Goal: Task Accomplishment & Management: Manage account settings

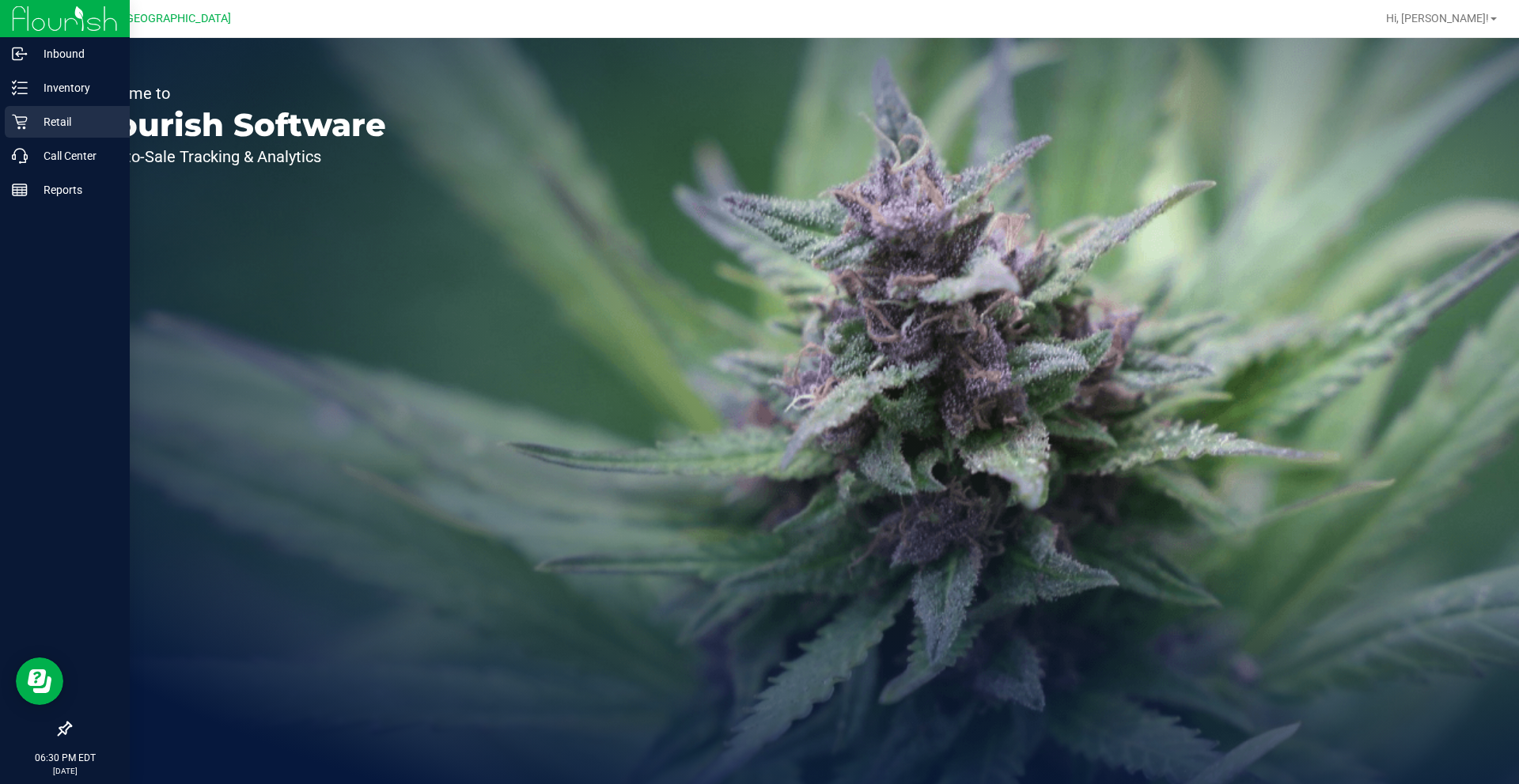
click at [65, 115] on p "Retail" at bounding box center [75, 122] width 95 height 19
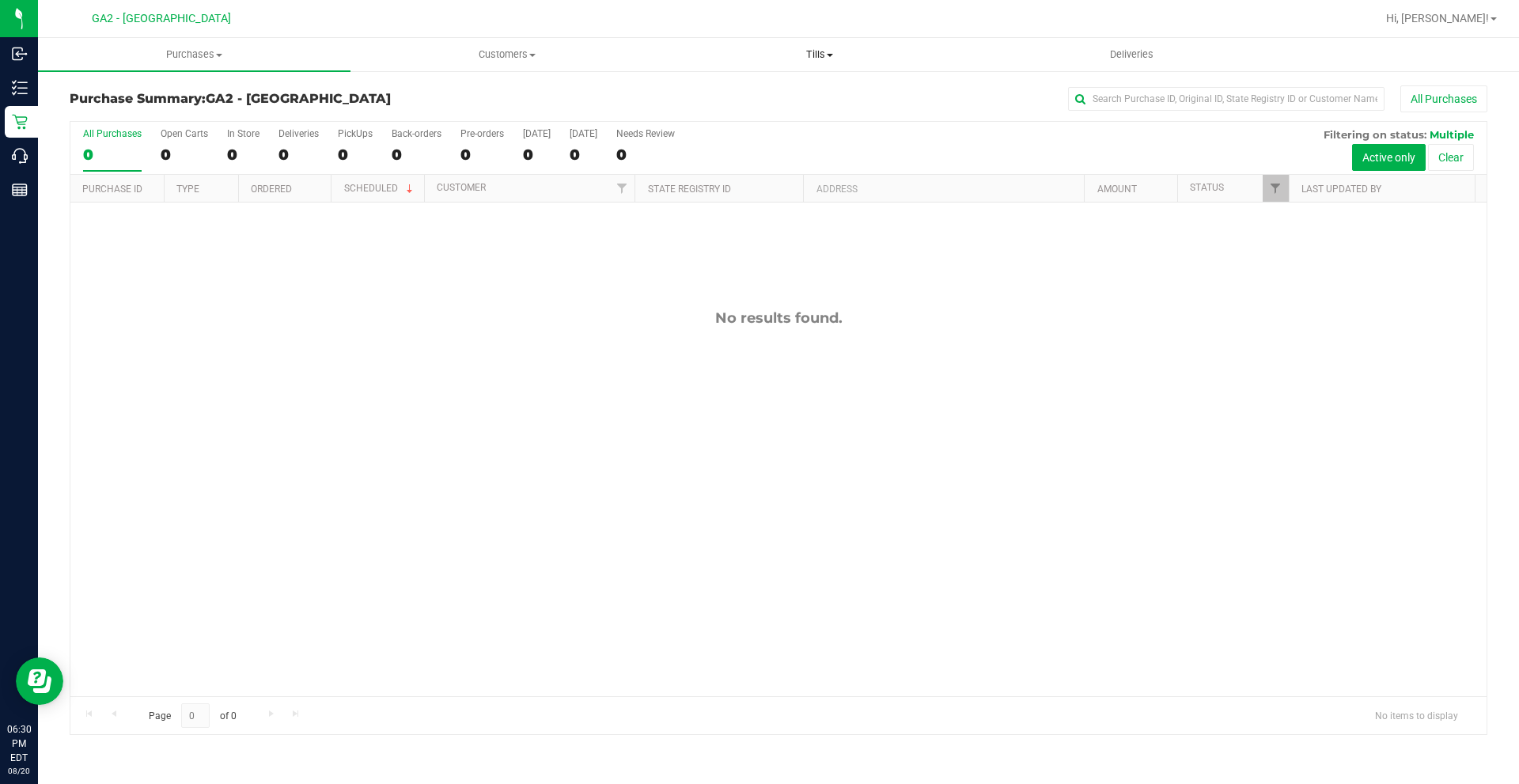
click at [827, 59] on span "Tills" at bounding box center [819, 55] width 311 height 14
click at [764, 87] on li "Manage tills" at bounding box center [819, 96] width 313 height 19
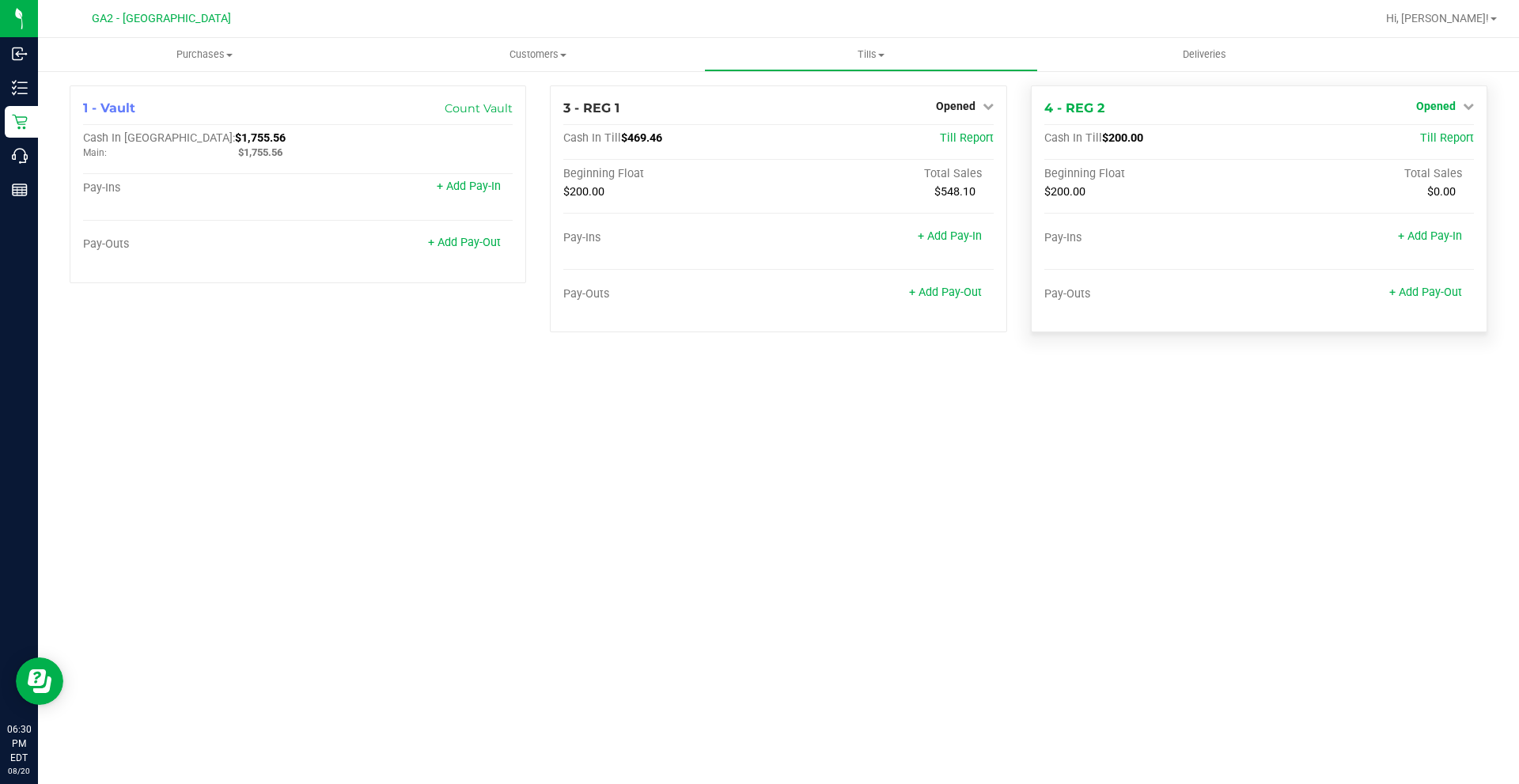
click at [1453, 108] on span "Opened" at bounding box center [1436, 106] width 40 height 13
click at [1454, 141] on link "Close Till" at bounding box center [1438, 139] width 43 height 13
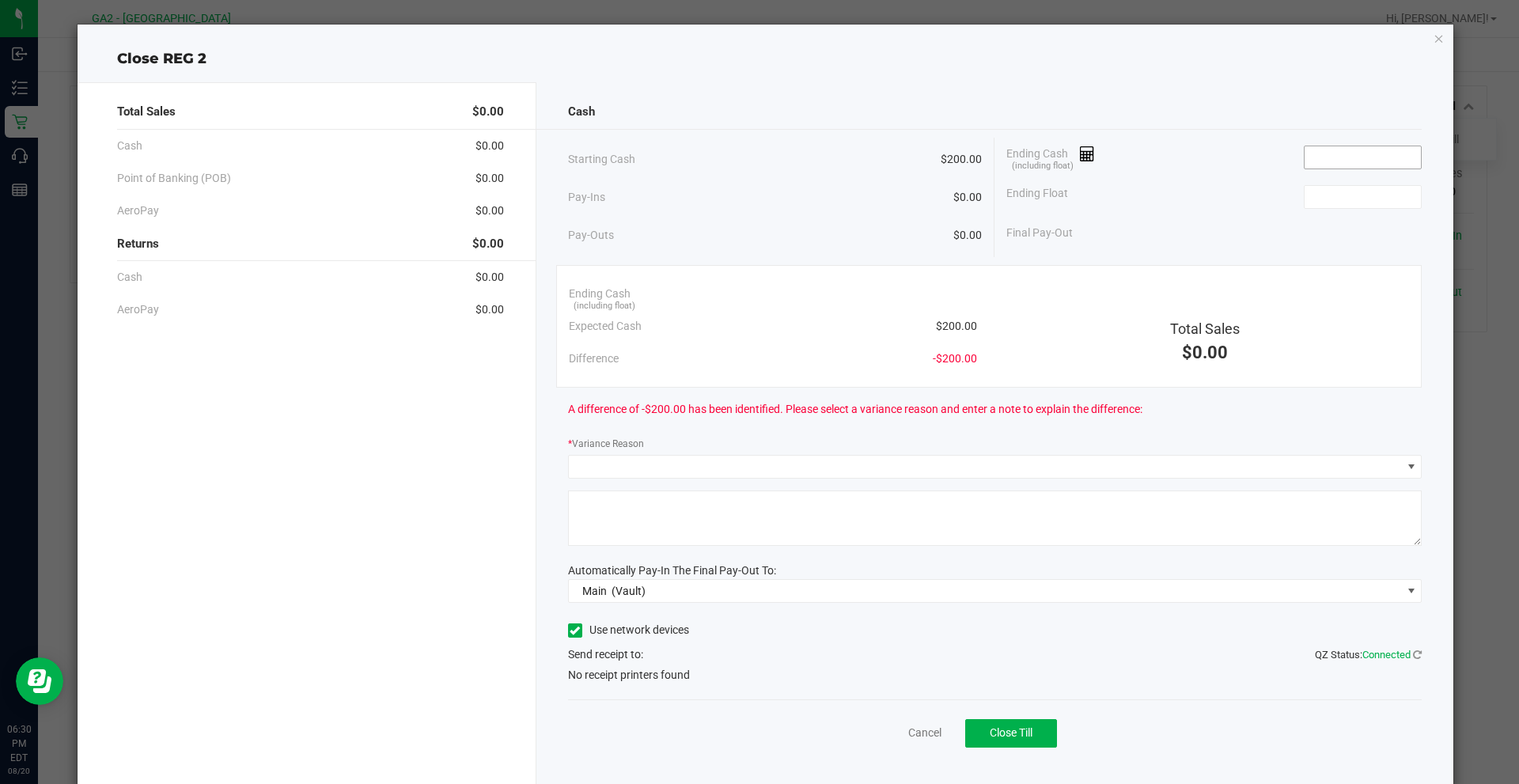
click at [1337, 162] on input at bounding box center [1363, 158] width 116 height 22
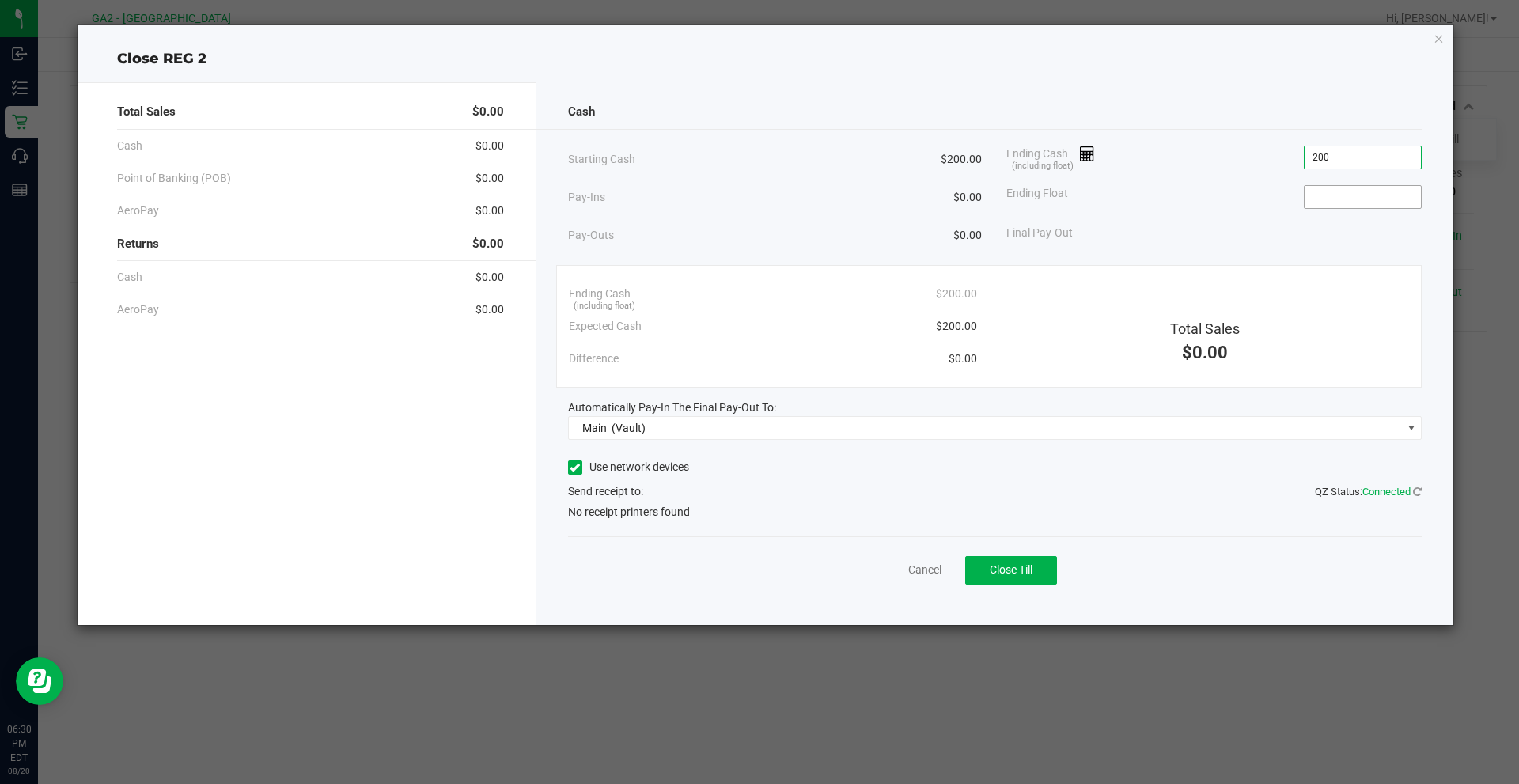
type input "$200.00"
click at [1358, 191] on input at bounding box center [1363, 197] width 116 height 22
type input "$200.00"
click at [1271, 284] on div "Total Sales $0.00" at bounding box center [1205, 322] width 432 height 88
click at [571, 467] on icon at bounding box center [575, 467] width 10 height 0
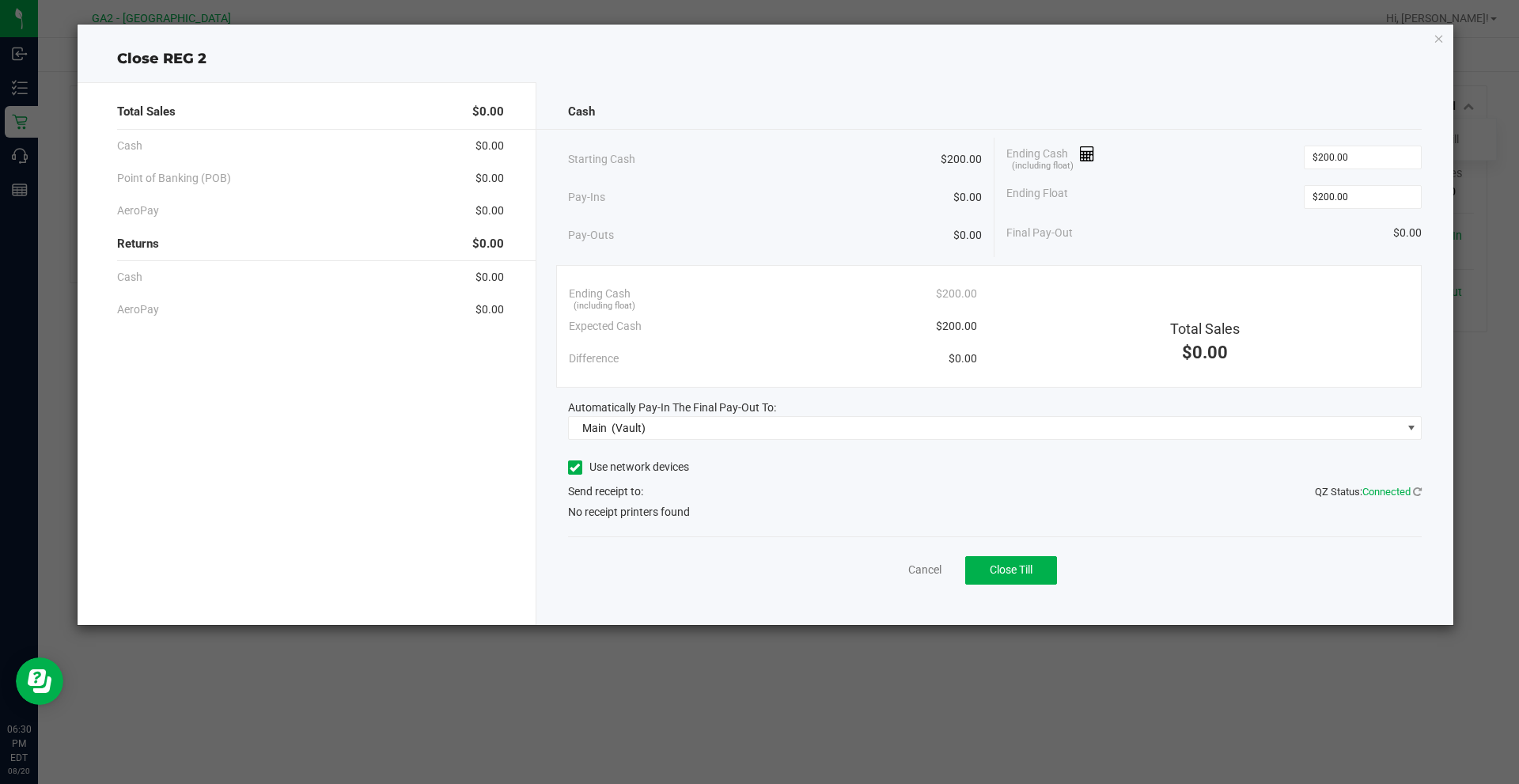
click at [0, 0] on input "Use network devices" at bounding box center [0, 0] width 0 height 0
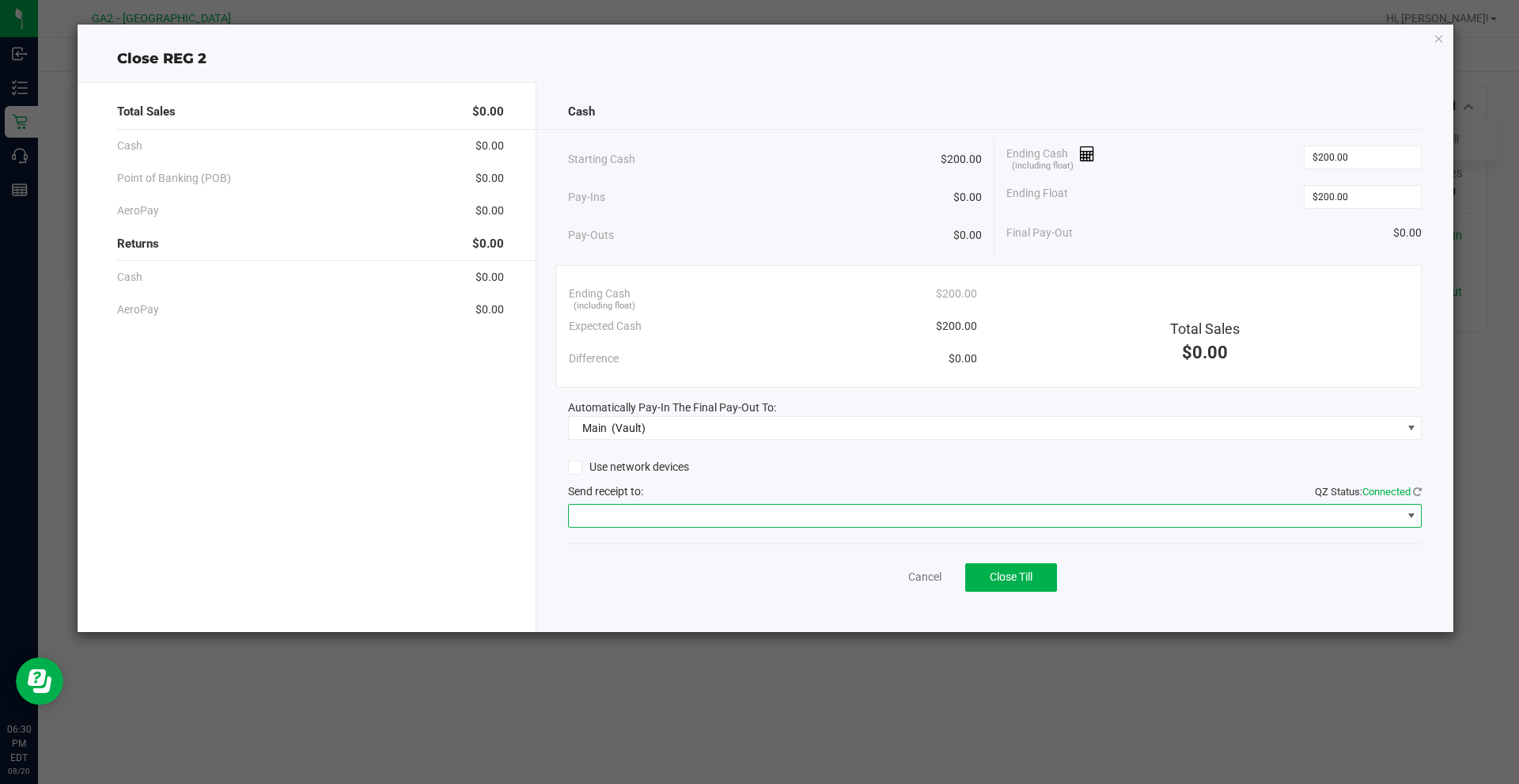
click at [666, 521] on span at bounding box center [986, 516] width 833 height 22
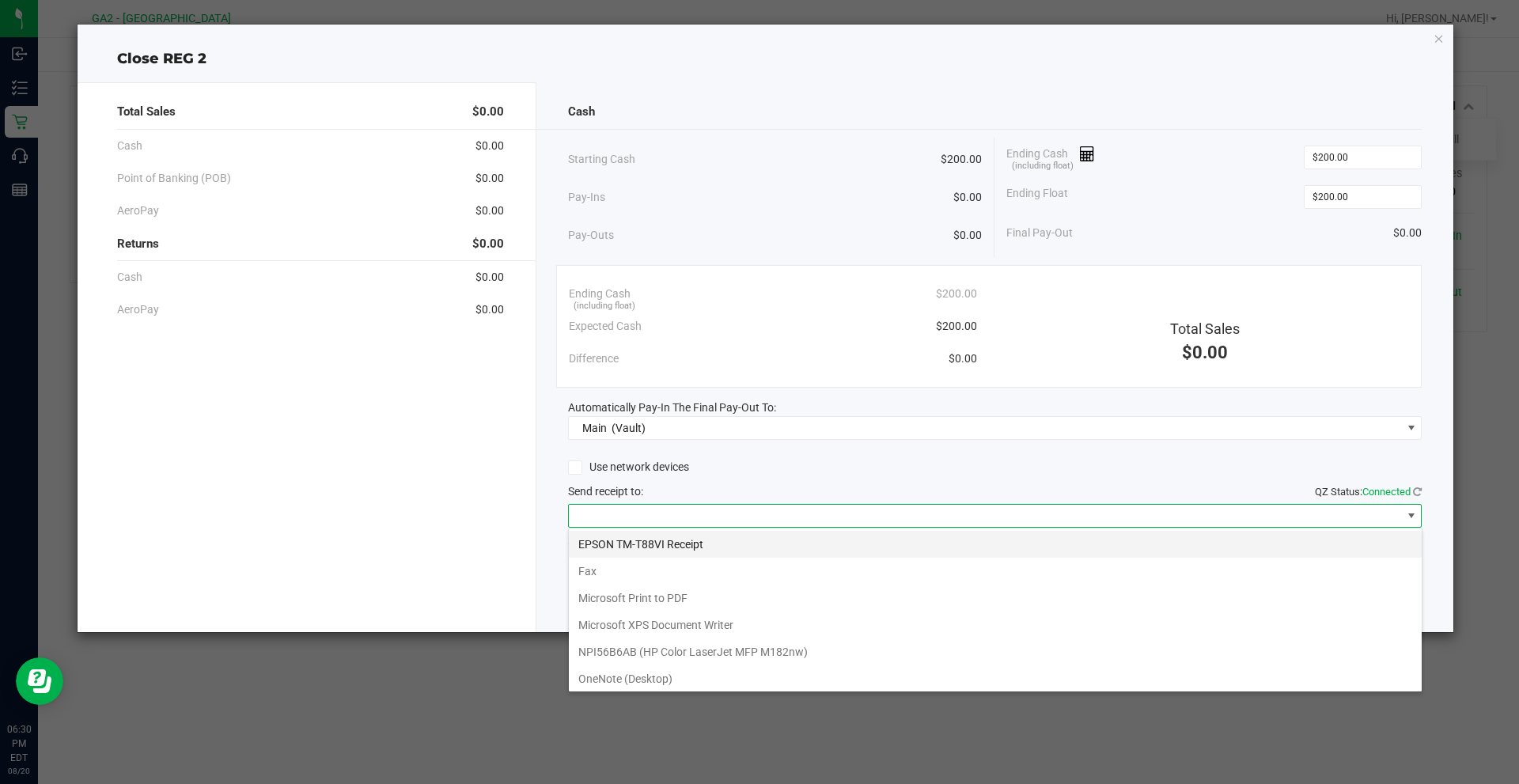
scroll to position [24, 853]
click at [722, 556] on Receipt "EPSON TM-T88VI Receipt" at bounding box center [995, 544] width 853 height 27
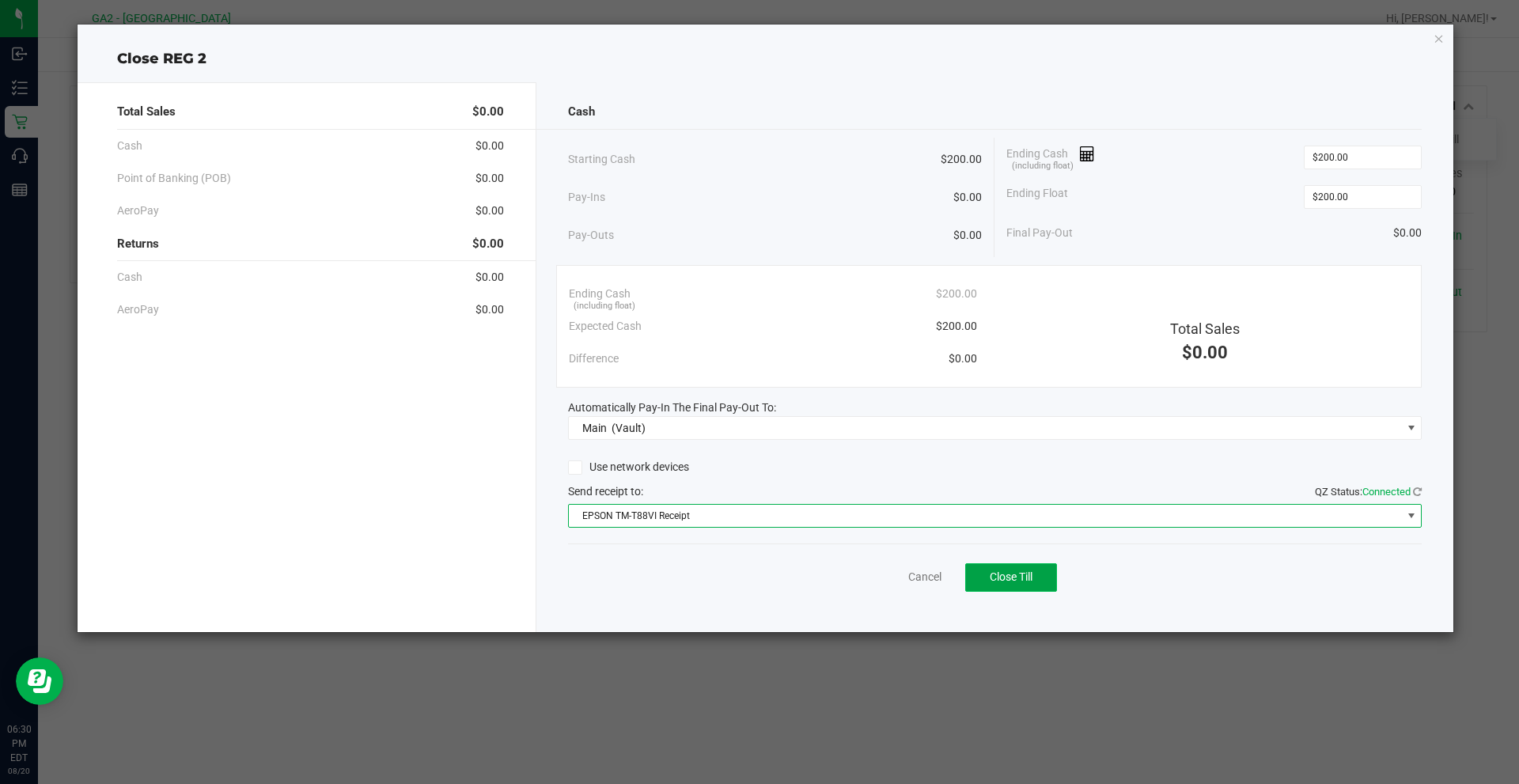
click at [1019, 582] on span "Close Till" at bounding box center [1011, 577] width 43 height 13
click at [1438, 36] on icon "button" at bounding box center [1439, 38] width 11 height 19
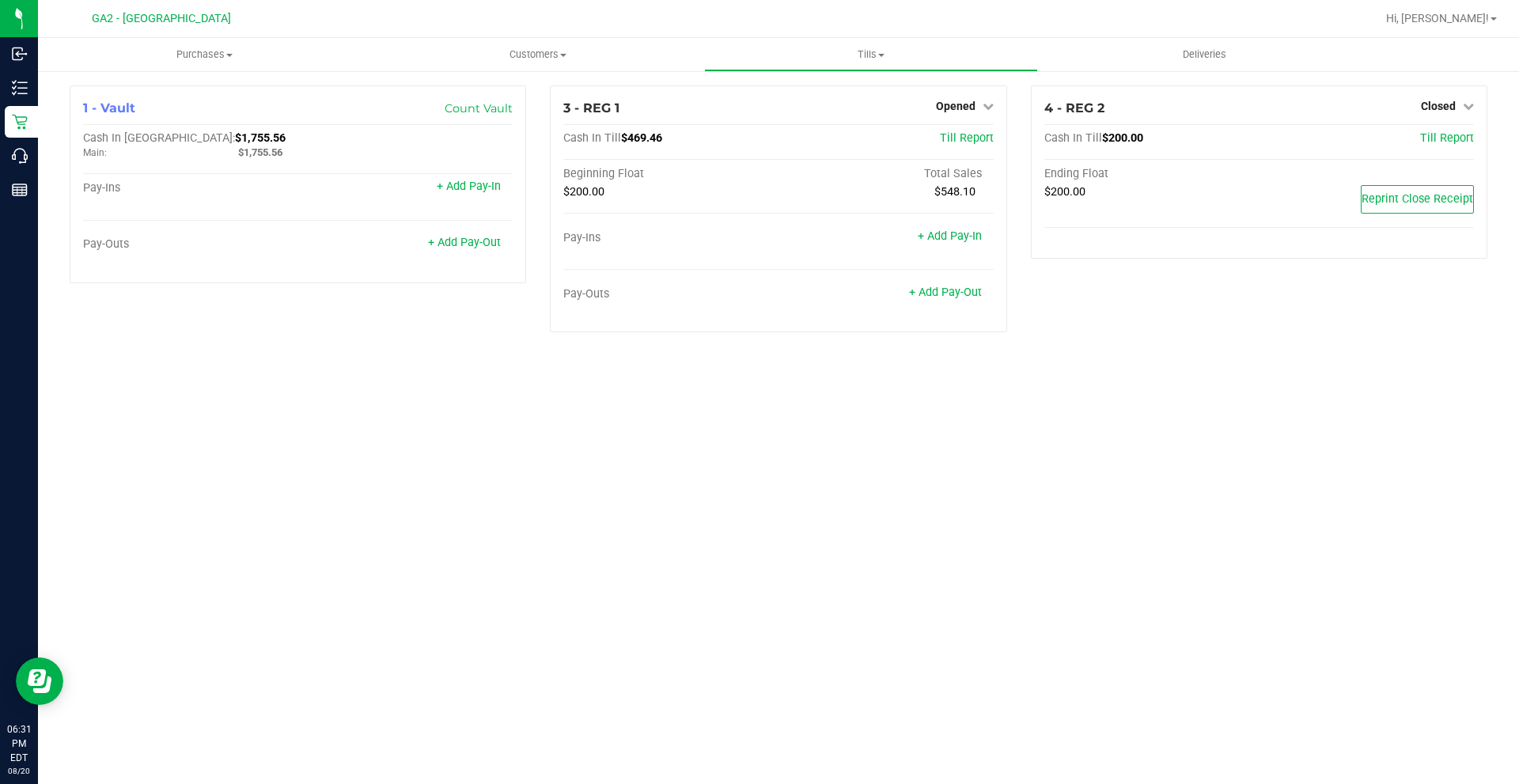
click at [742, 509] on div "Purchases Summary of purchases Fulfillment All purchases Customers All customer…" at bounding box center [779, 411] width 1481 height 746
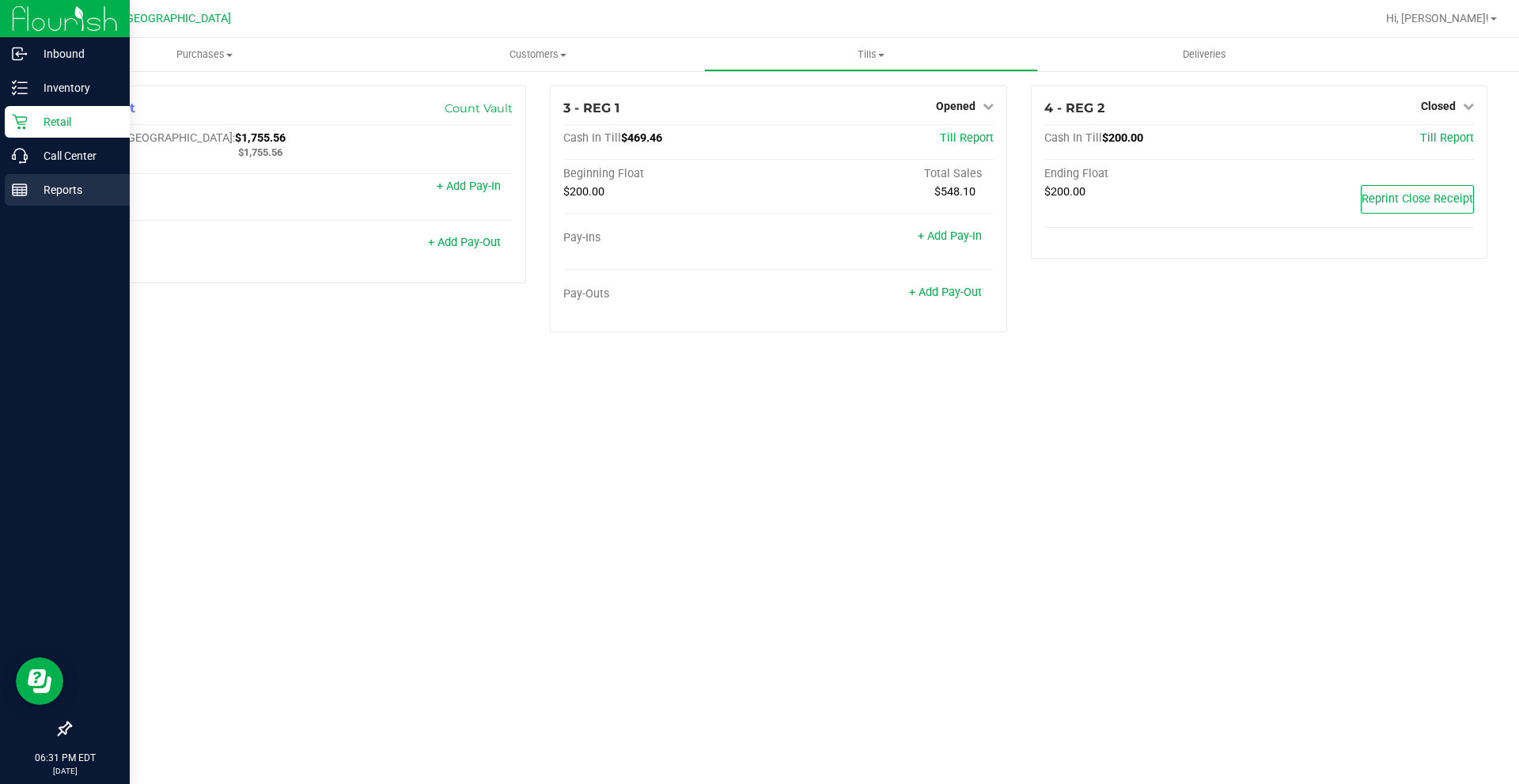
click at [72, 187] on p "Reports" at bounding box center [75, 190] width 95 height 19
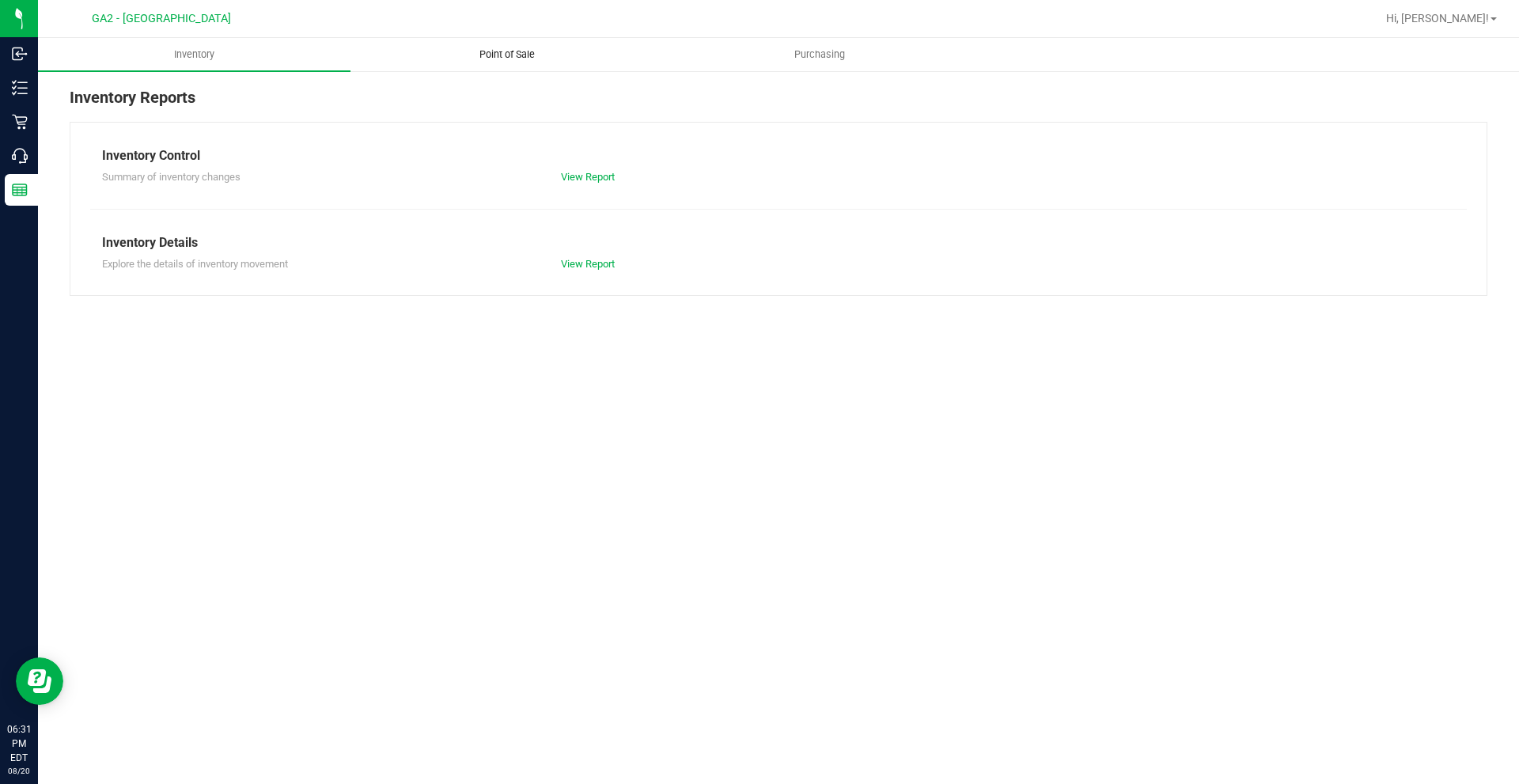
click at [541, 58] on span "Point of Sale" at bounding box center [506, 55] width 98 height 14
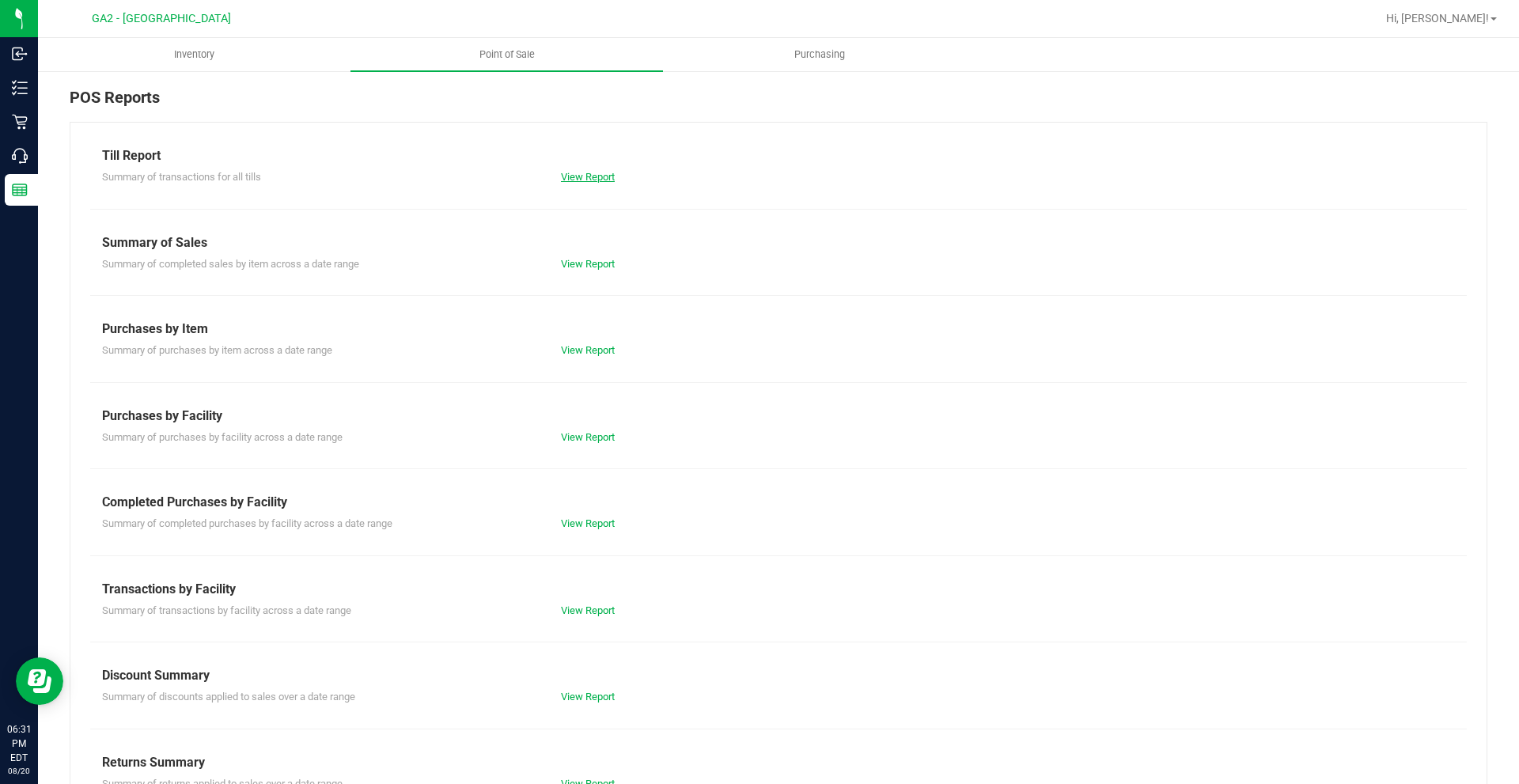
click at [578, 175] on link "View Report" at bounding box center [588, 177] width 54 height 12
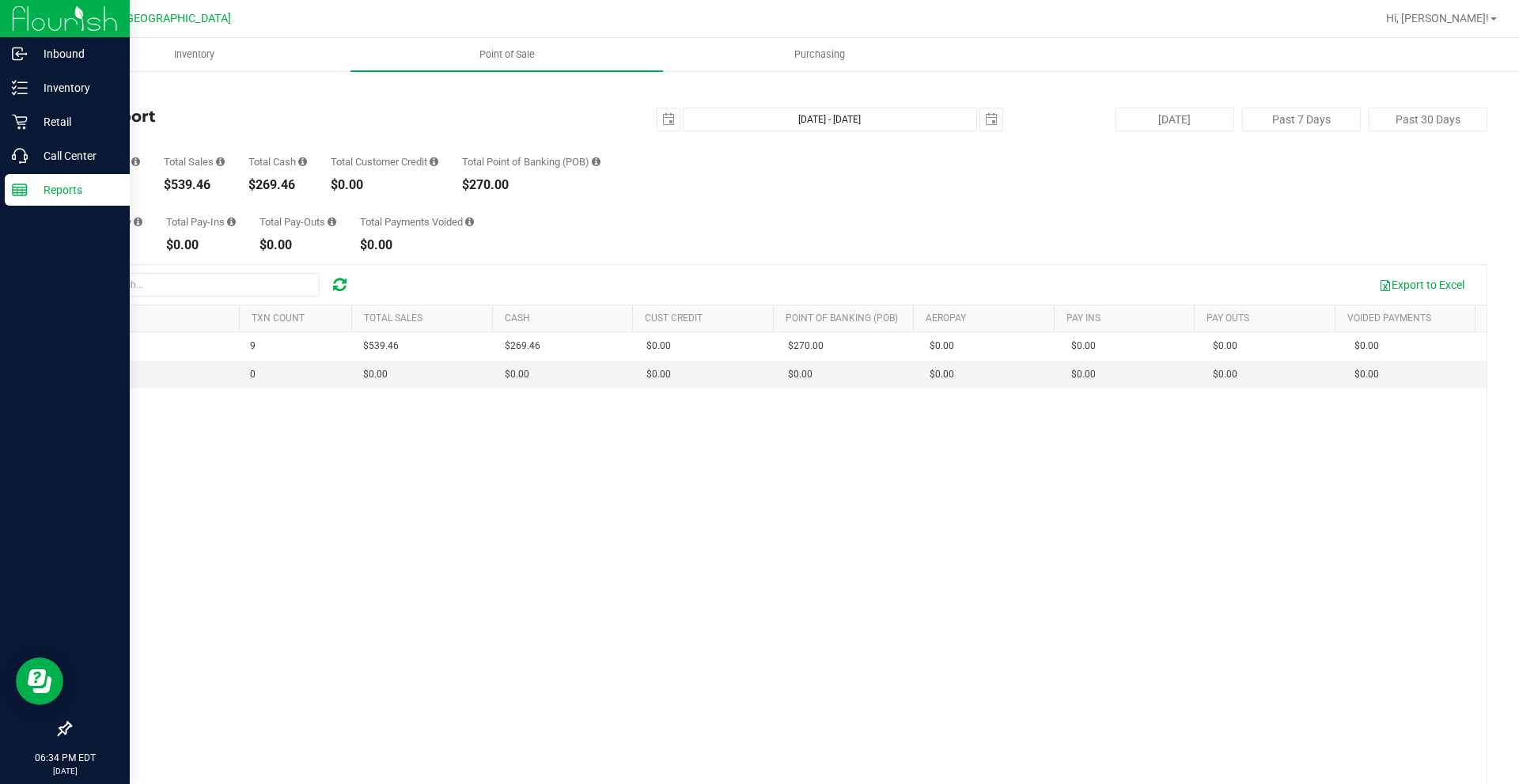
click at [45, 181] on p "Reports" at bounding box center [75, 190] width 95 height 19
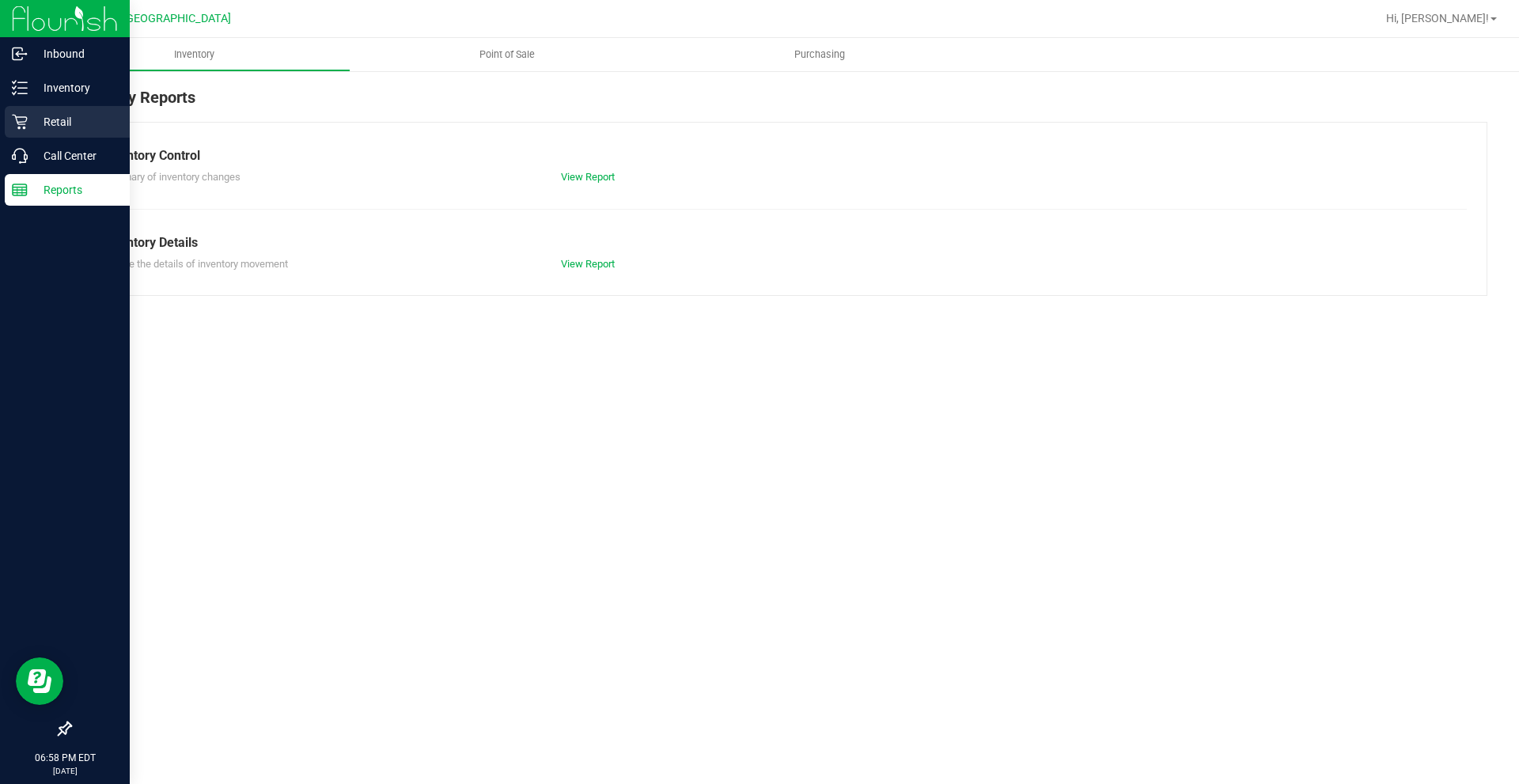
click at [4, 115] on link "Retail" at bounding box center [64, 123] width 130 height 34
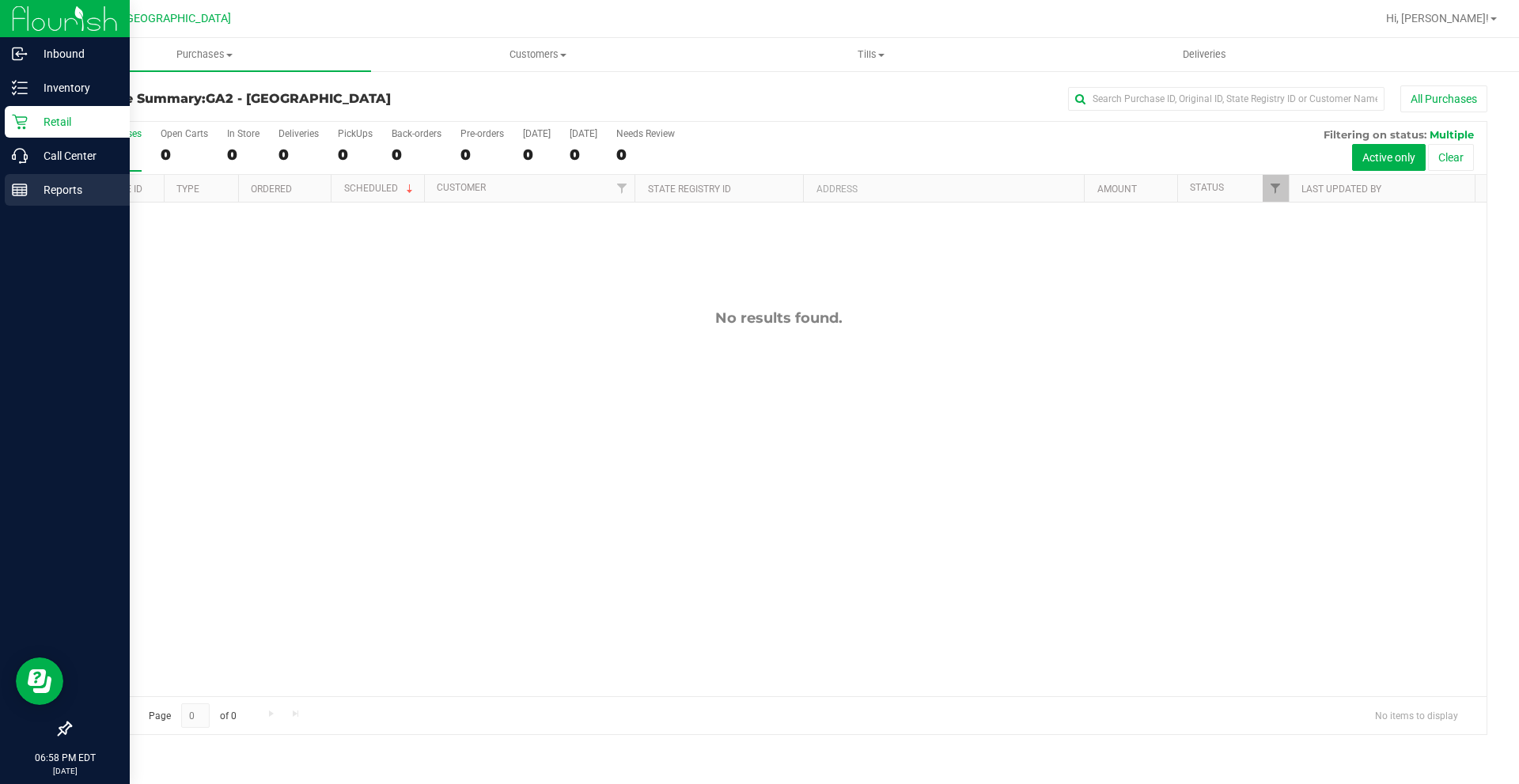
drag, startPoint x: 37, startPoint y: 194, endPoint x: 67, endPoint y: 193, distance: 30.0
click at [35, 194] on p "Reports" at bounding box center [75, 190] width 95 height 19
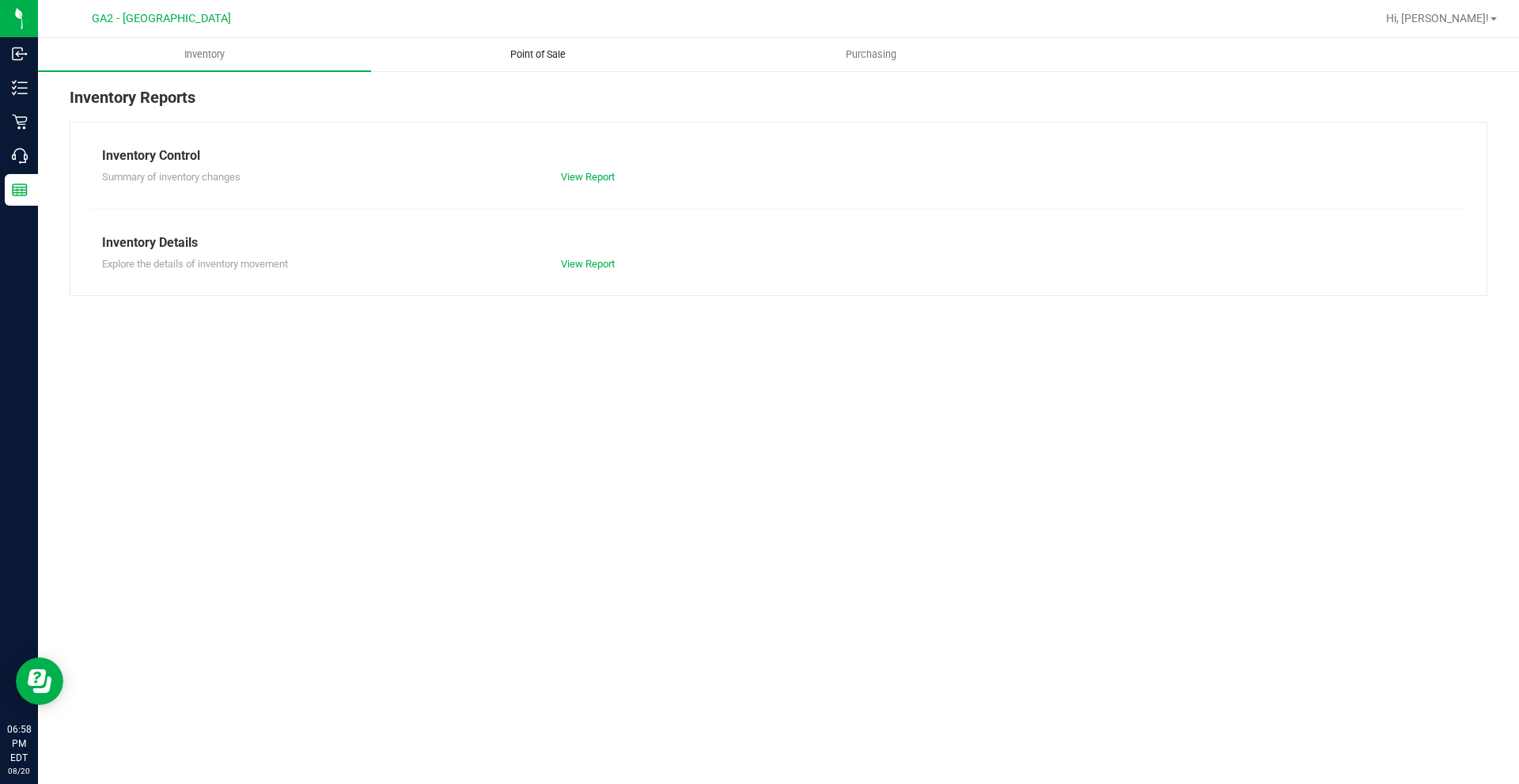
click at [568, 49] on span "Point of Sale" at bounding box center [537, 55] width 98 height 14
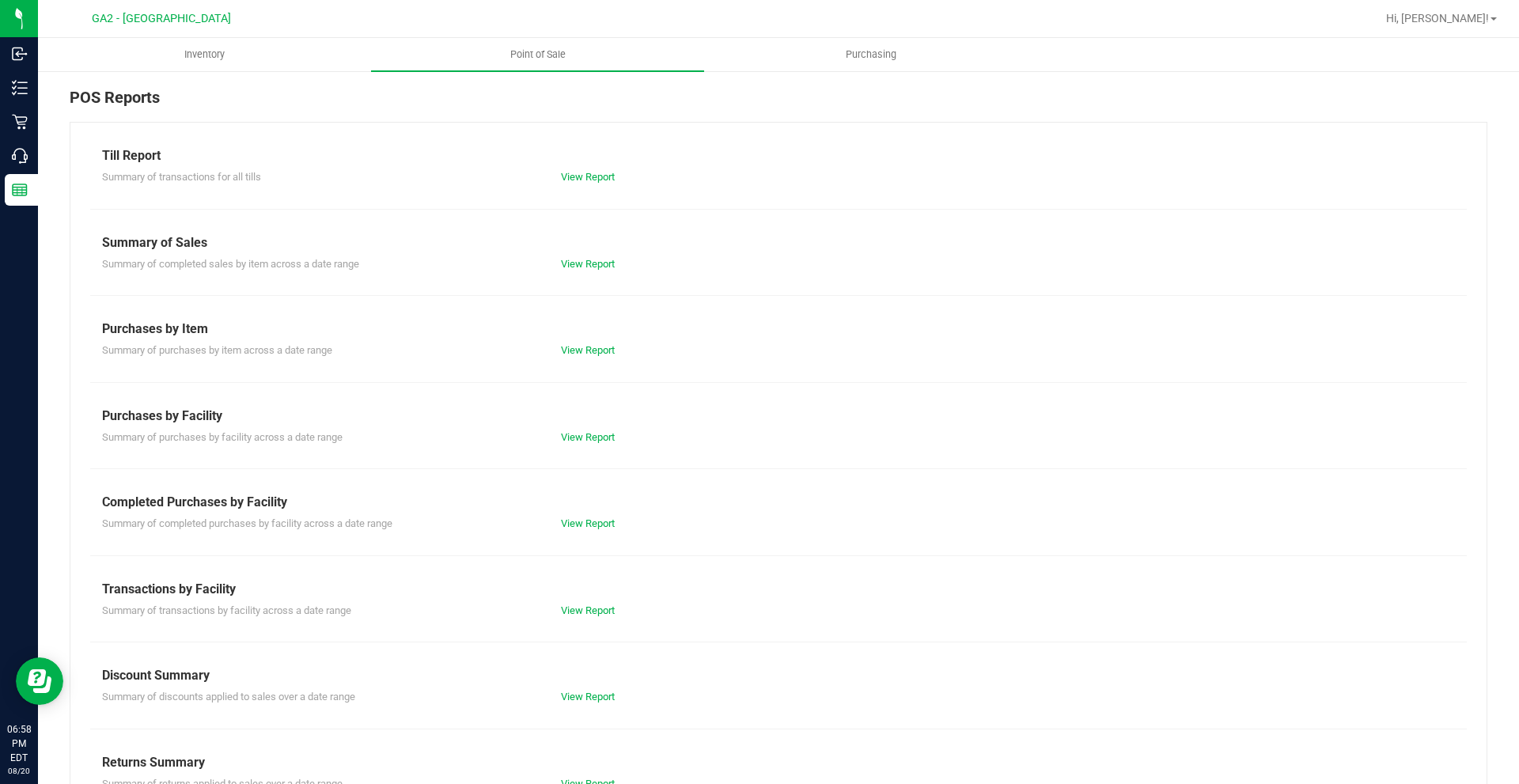
click at [580, 183] on div "View Report" at bounding box center [779, 177] width 459 height 16
click at [581, 182] on link "View Report" at bounding box center [588, 177] width 54 height 12
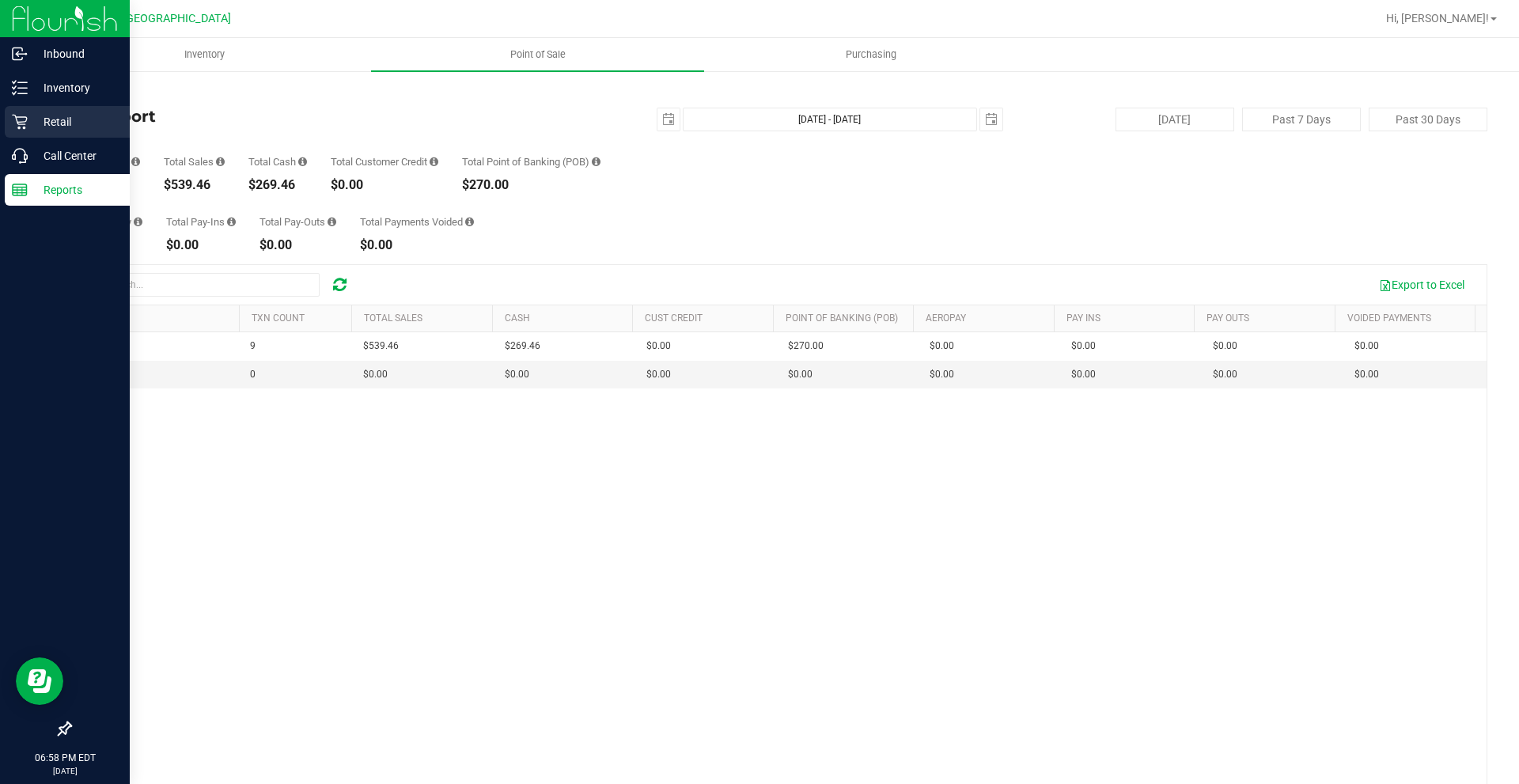
click at [50, 109] on div "Retail" at bounding box center [67, 122] width 125 height 32
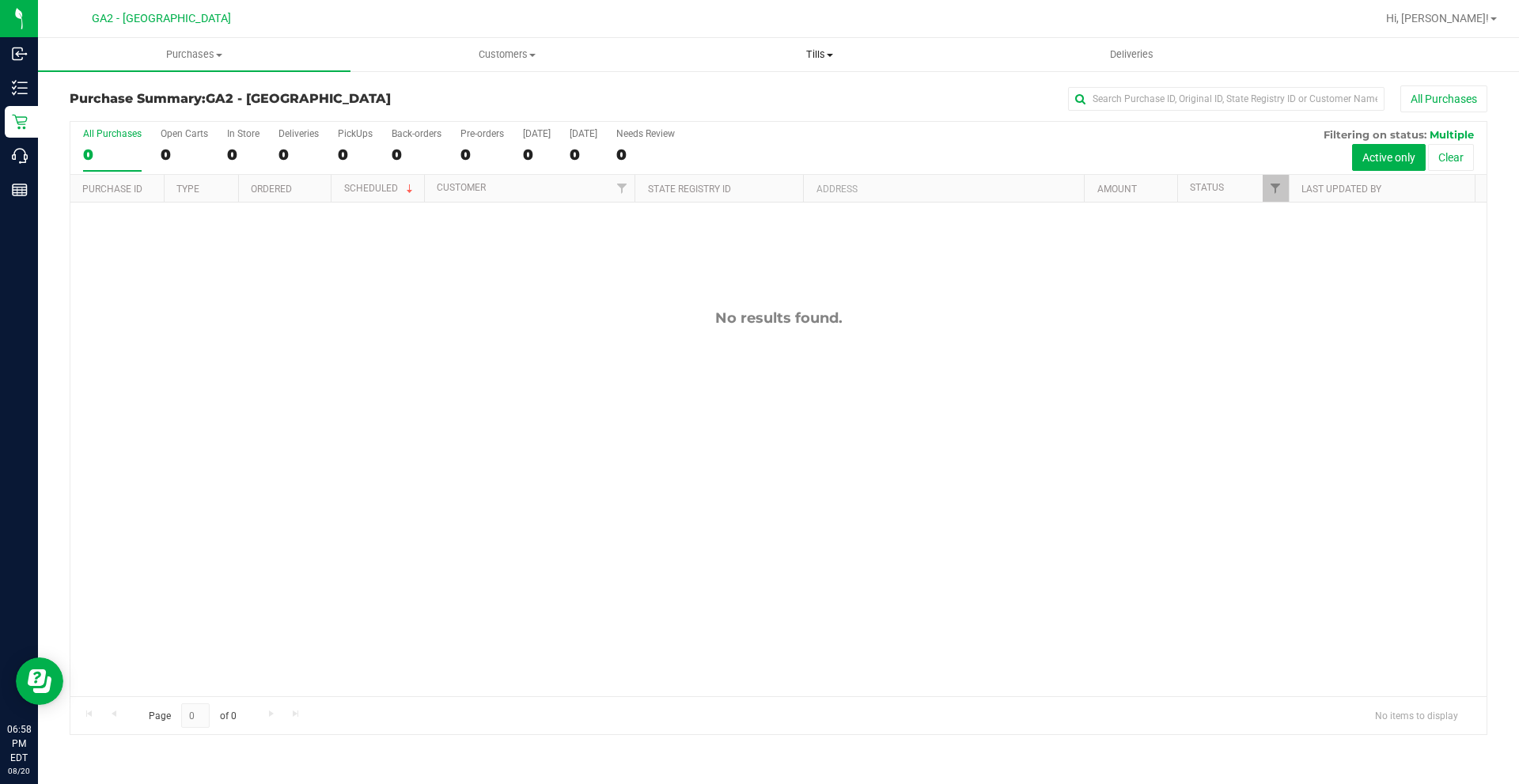
click at [829, 55] on span at bounding box center [830, 56] width 6 height 3
click at [756, 89] on span "Manage tills" at bounding box center [717, 95] width 107 height 14
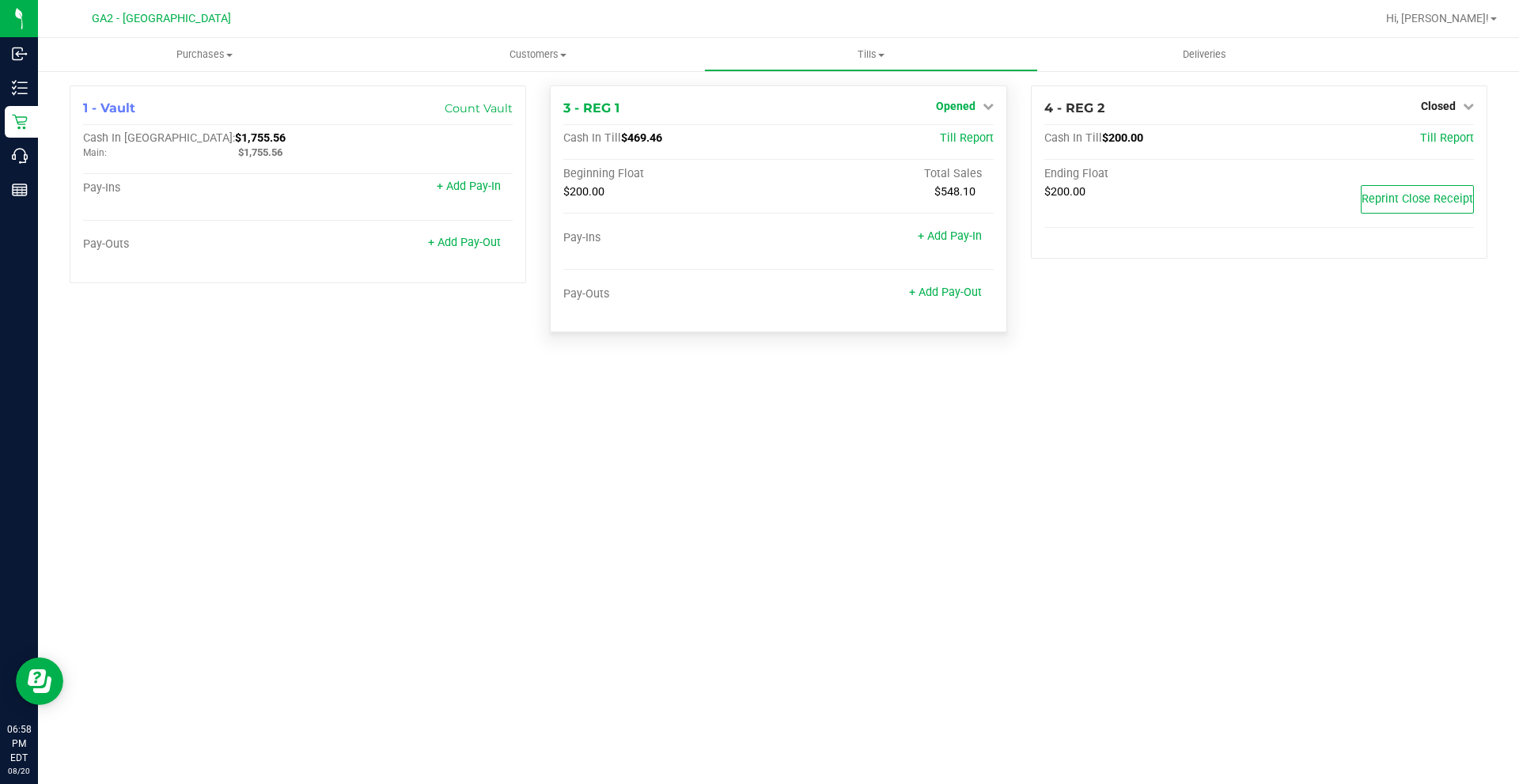
click at [981, 99] on link "Opened" at bounding box center [965, 106] width 58 height 13
click at [974, 137] on link "Close Till" at bounding box center [958, 139] width 43 height 13
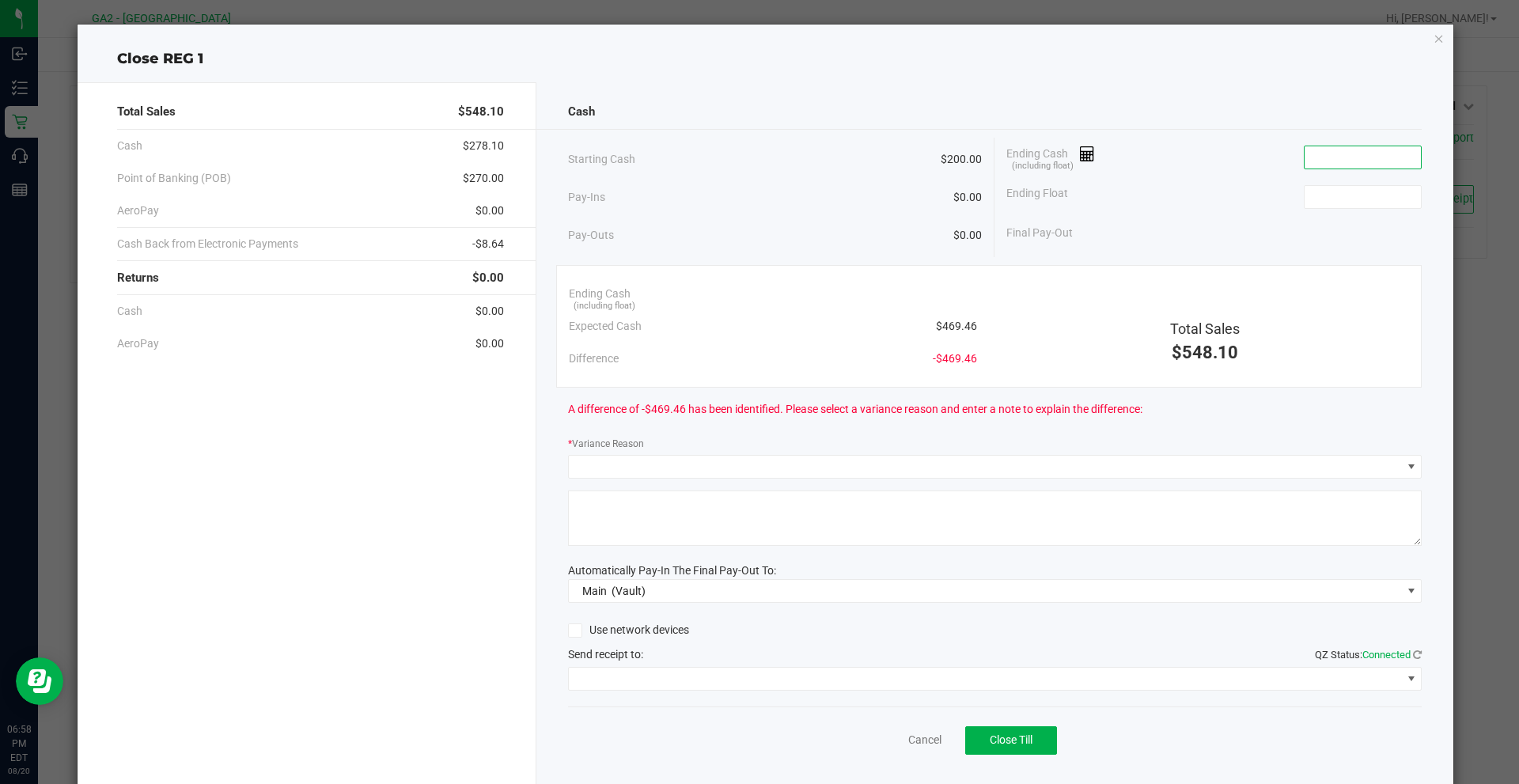
click at [1332, 157] on input at bounding box center [1363, 158] width 116 height 22
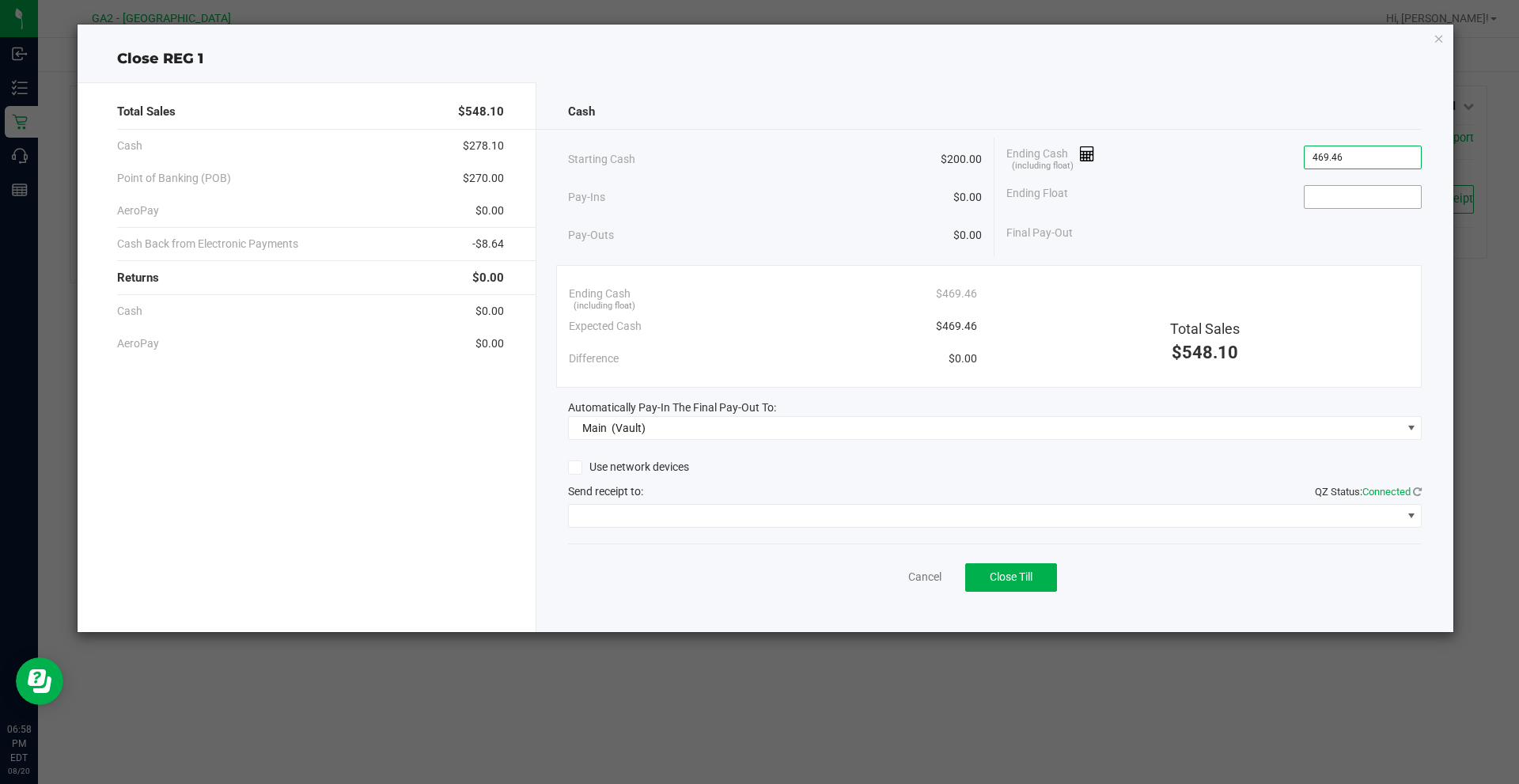
type input "$469.46"
click at [1414, 205] on input at bounding box center [1363, 197] width 116 height 22
type input "$200.00"
click at [1337, 250] on div "Starting Cash $200.00 Pay-Ins $0.00 Pay-Outs $0.00 Ending Cash (including float…" at bounding box center [995, 197] width 854 height 119
click at [651, 504] on span at bounding box center [995, 516] width 854 height 24
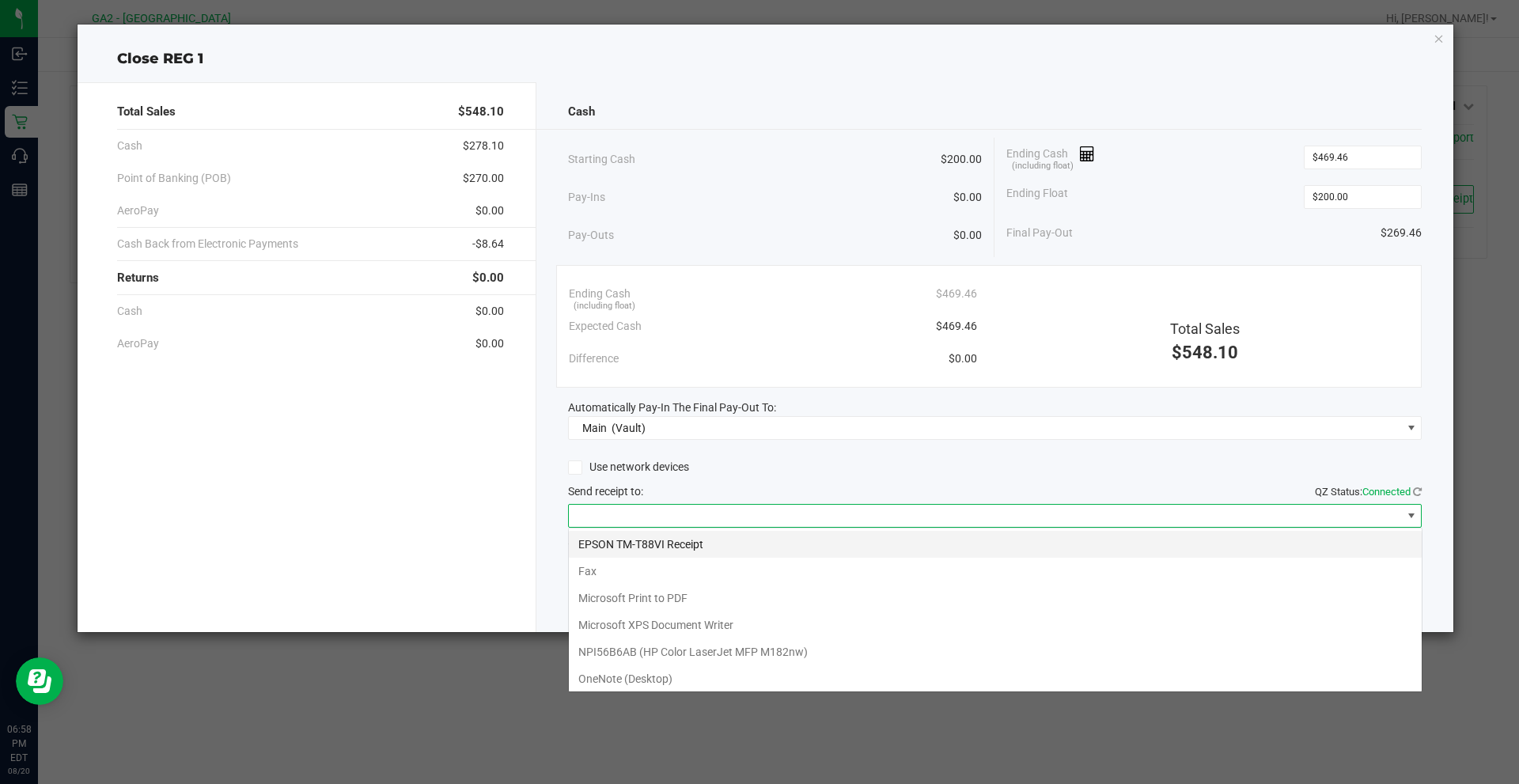
scroll to position [24, 853]
click at [668, 535] on Receipt "EPSON TM-T88VI Receipt" at bounding box center [995, 544] width 853 height 27
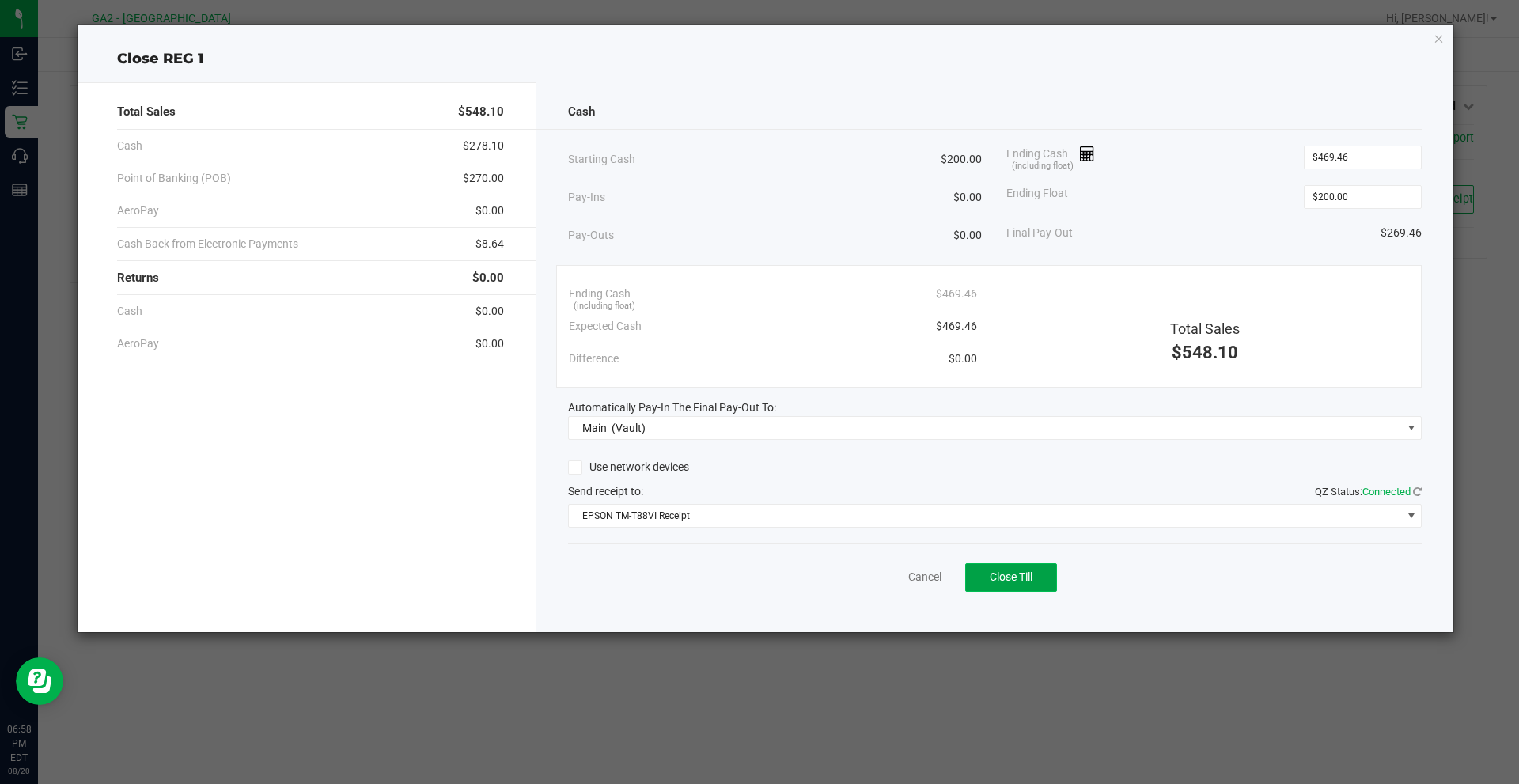
click at [1010, 572] on span "Close Till" at bounding box center [1011, 577] width 43 height 13
click at [1438, 31] on icon "button" at bounding box center [1439, 38] width 11 height 19
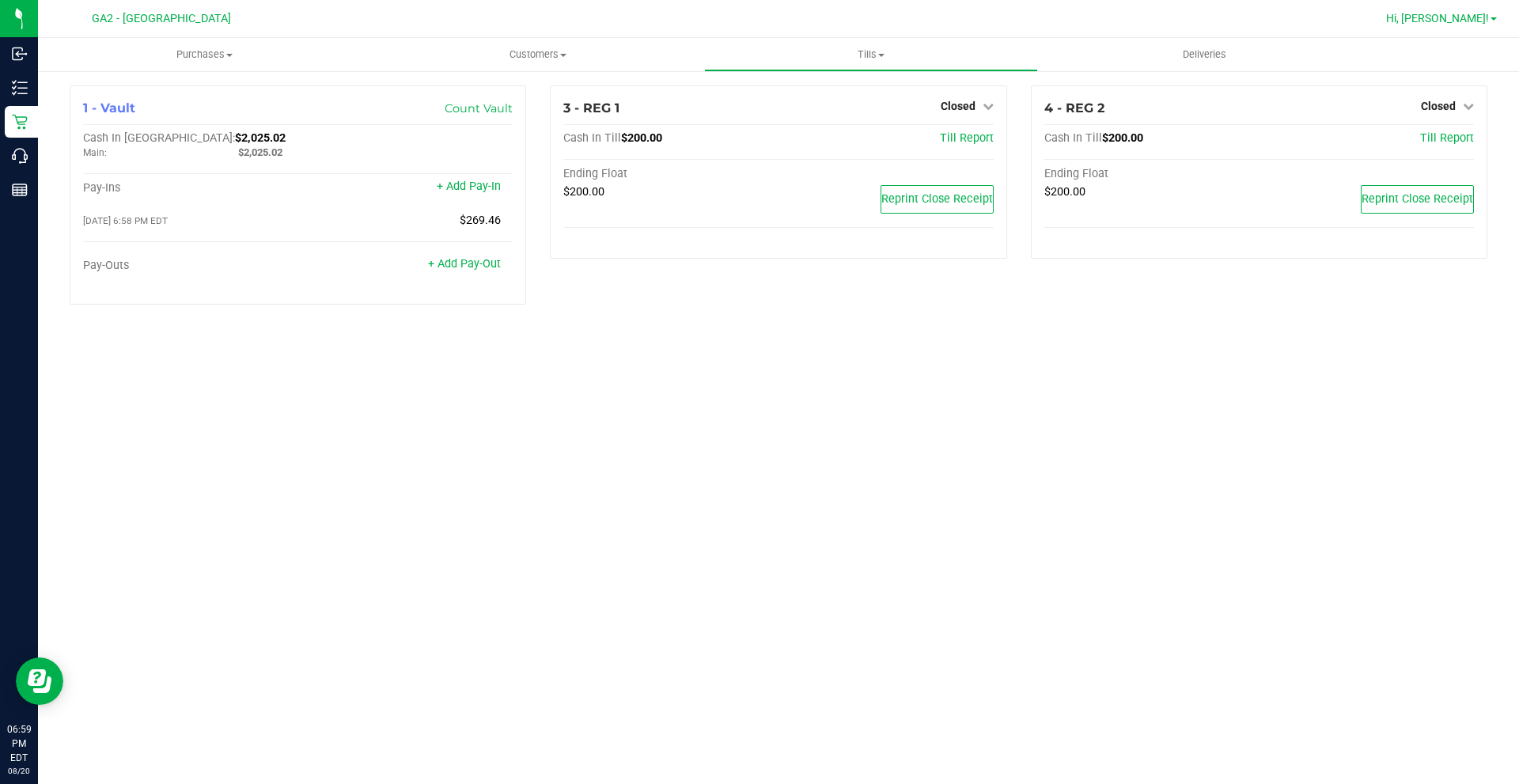
click at [1472, 16] on span "Hi, [PERSON_NAME]!" at bounding box center [1437, 18] width 103 height 13
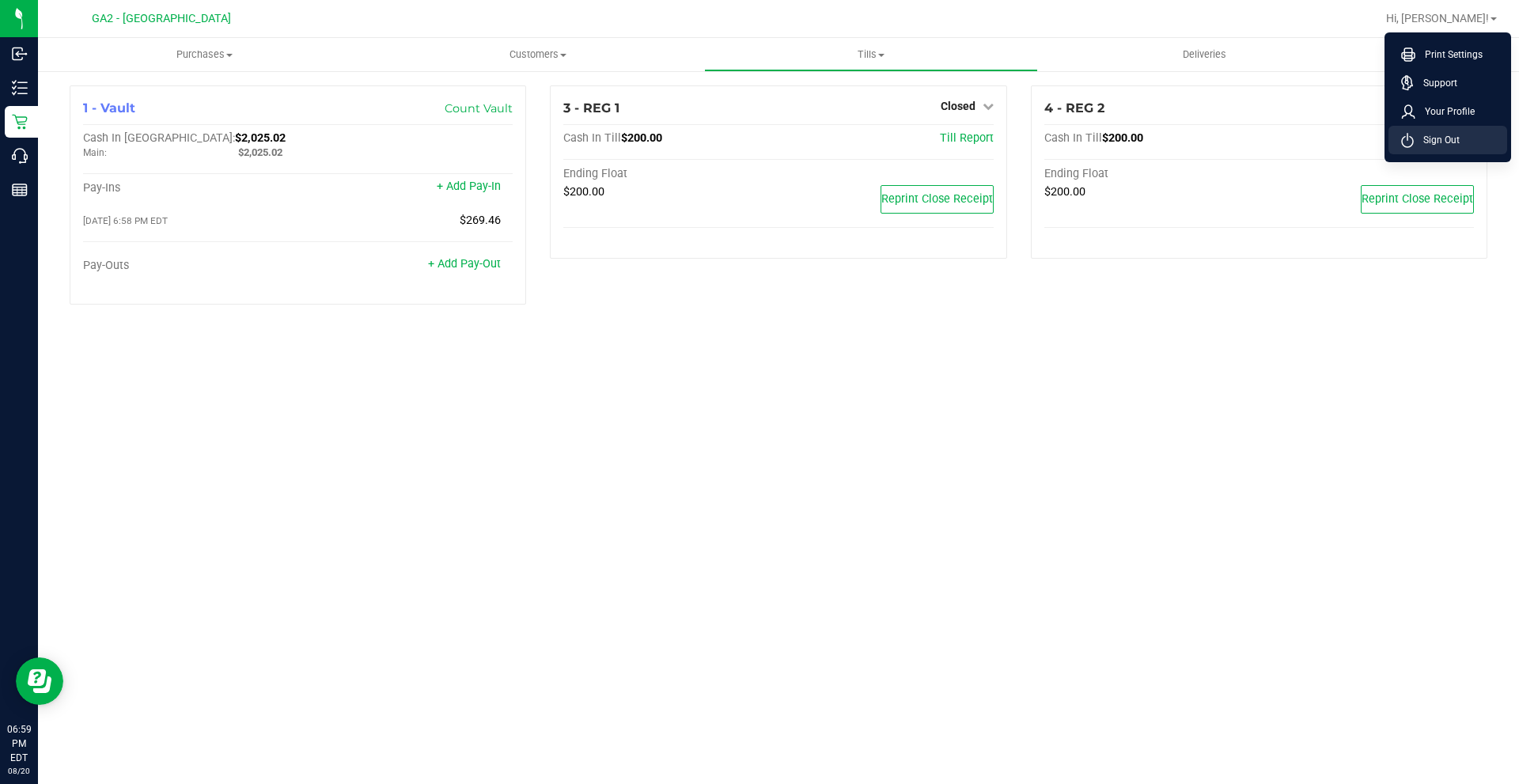
click at [1451, 141] on span "Sign Out" at bounding box center [1437, 140] width 46 height 16
